Goal: Information Seeking & Learning: Learn about a topic

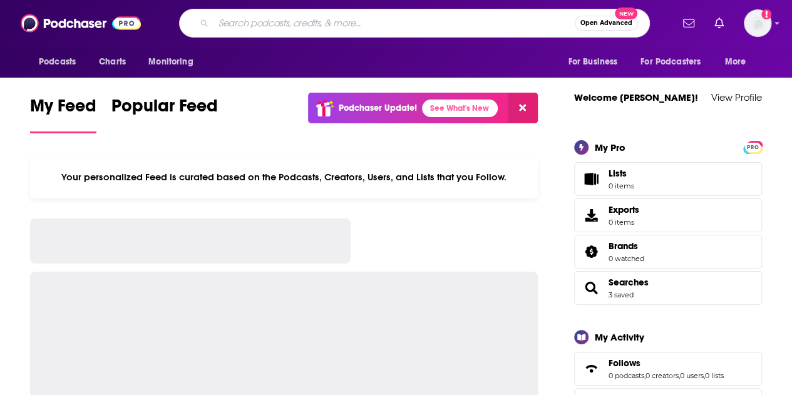
click at [399, 16] on input "Search podcasts, credits, & more..." at bounding box center [393, 23] width 361 height 20
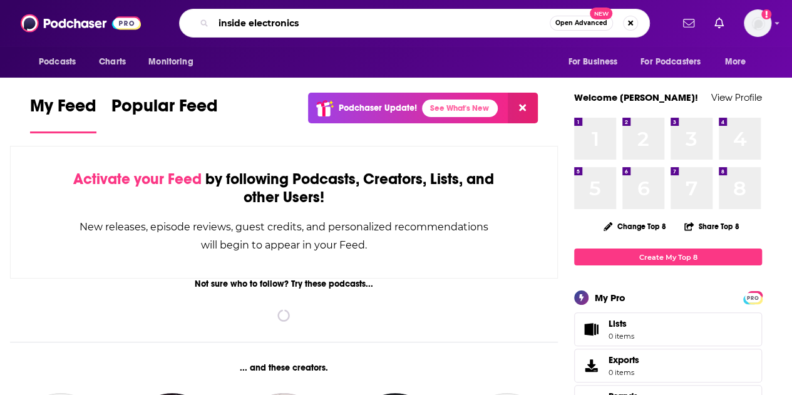
type input "inside electronics"
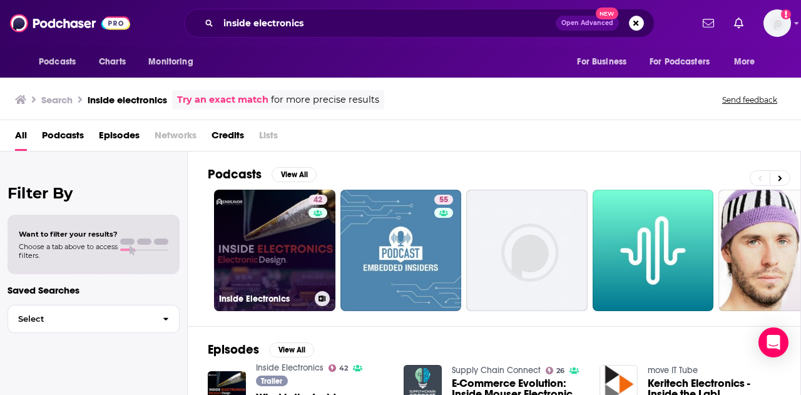
click at [273, 222] on link "42 Inside Electronics" at bounding box center [274, 250] width 121 height 121
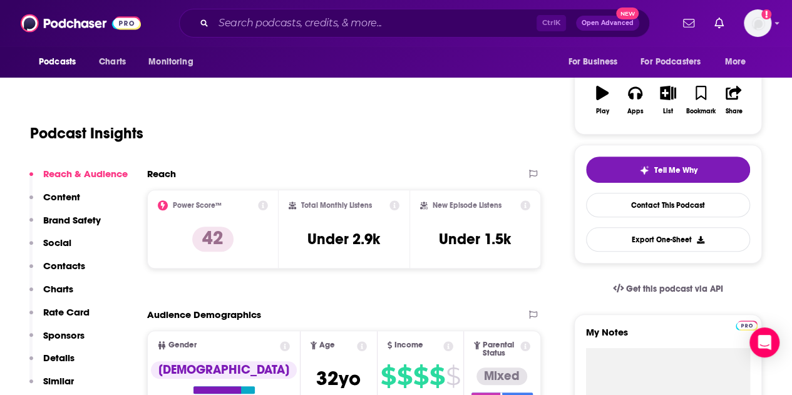
scroll to position [194, 0]
